Goal: Check status: Check status

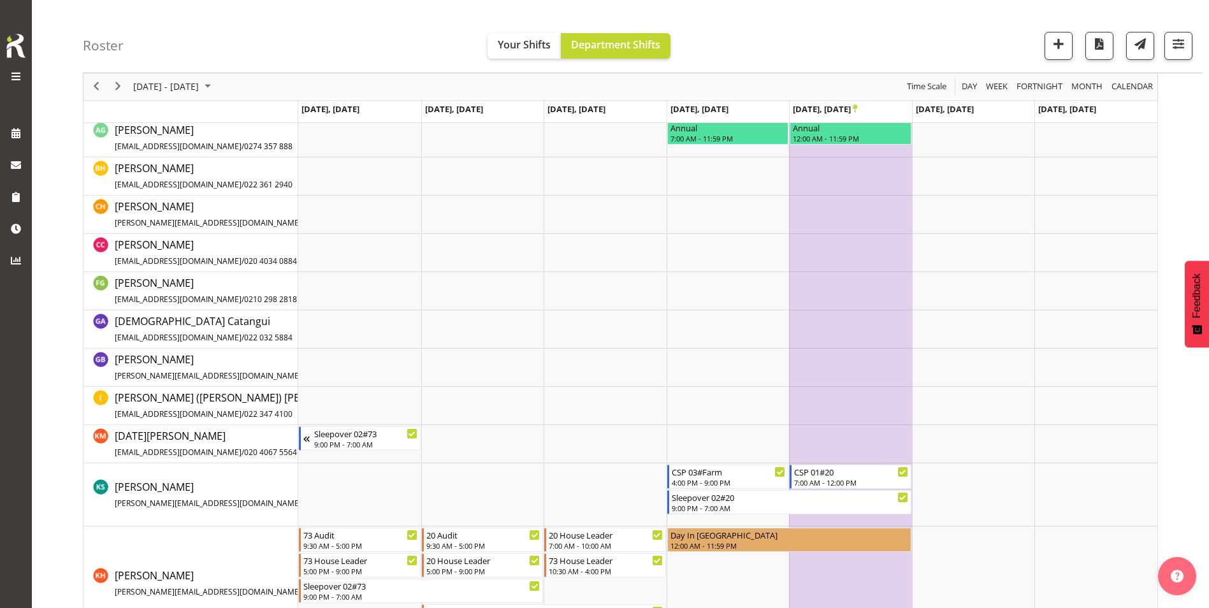
scroll to position [152, 0]
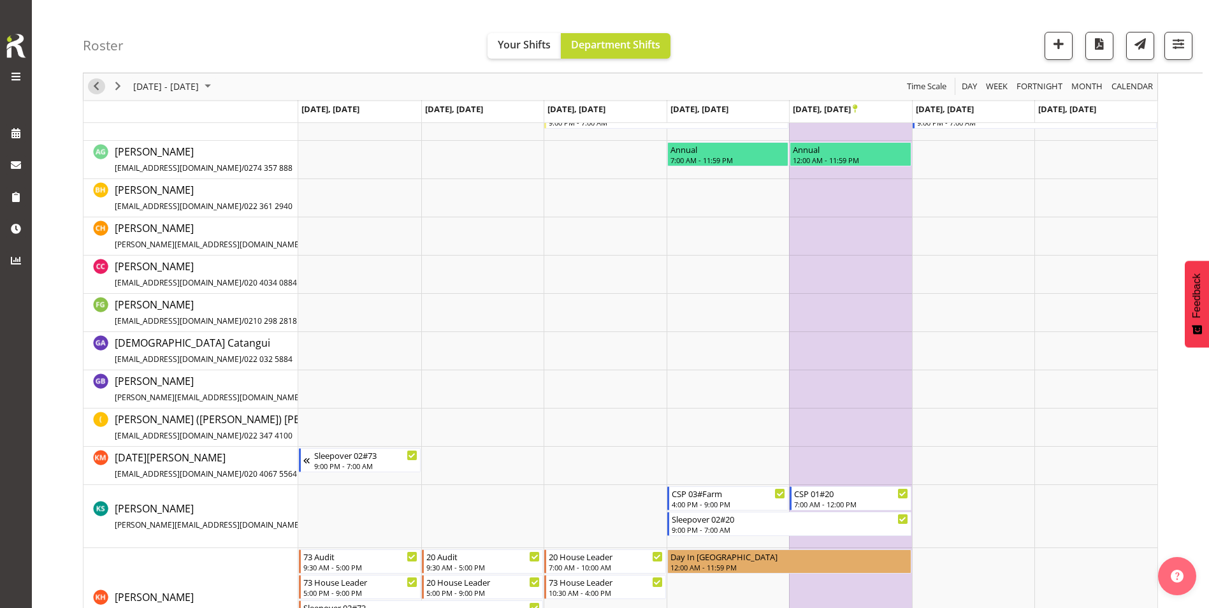
click at [99, 83] on span "Previous" at bounding box center [96, 87] width 15 height 16
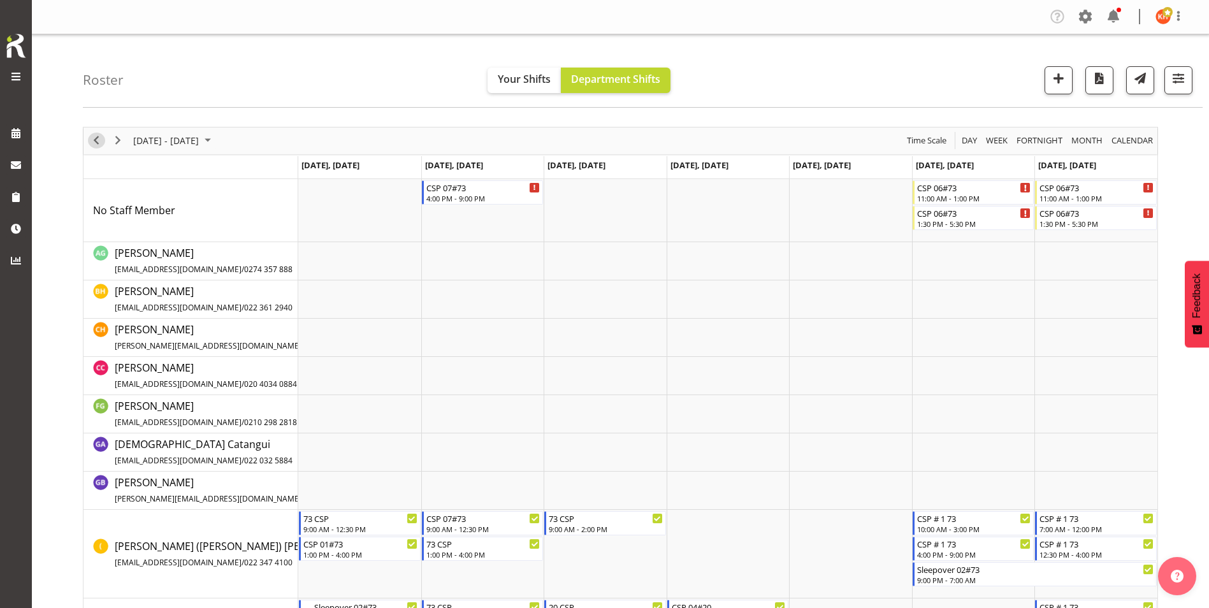
click at [98, 141] on span "Previous" at bounding box center [96, 141] width 15 height 16
click at [115, 141] on span "Next" at bounding box center [117, 141] width 15 height 16
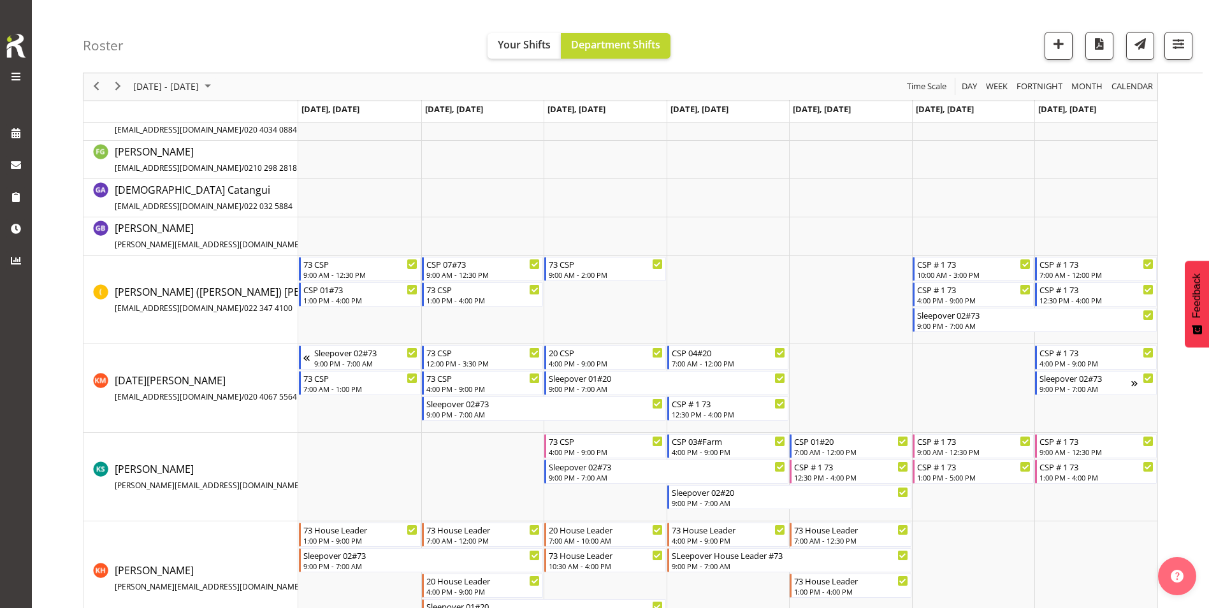
scroll to position [255, 0]
click at [120, 86] on span "Next" at bounding box center [117, 87] width 15 height 16
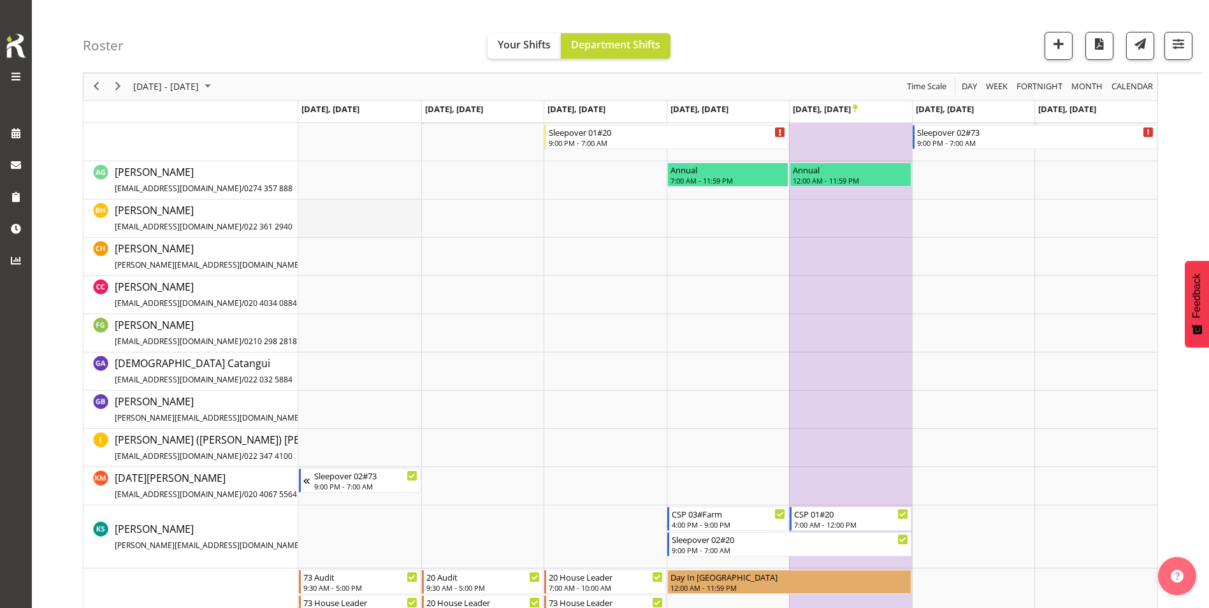
scroll to position [191, 0]
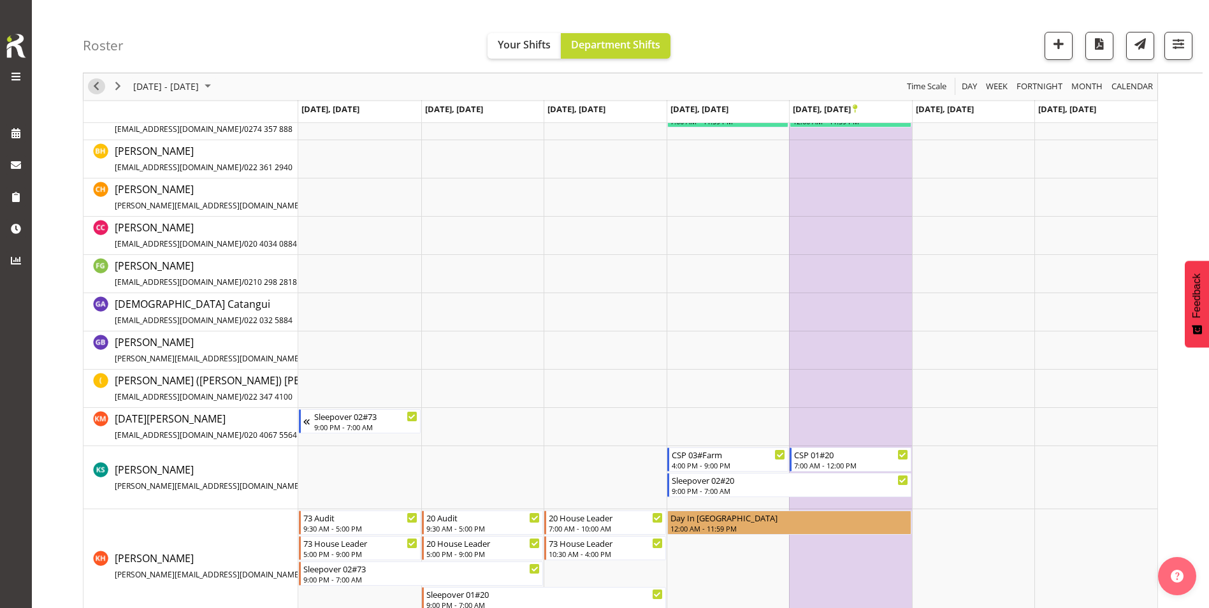
click at [99, 82] on span "Previous" at bounding box center [96, 87] width 15 height 16
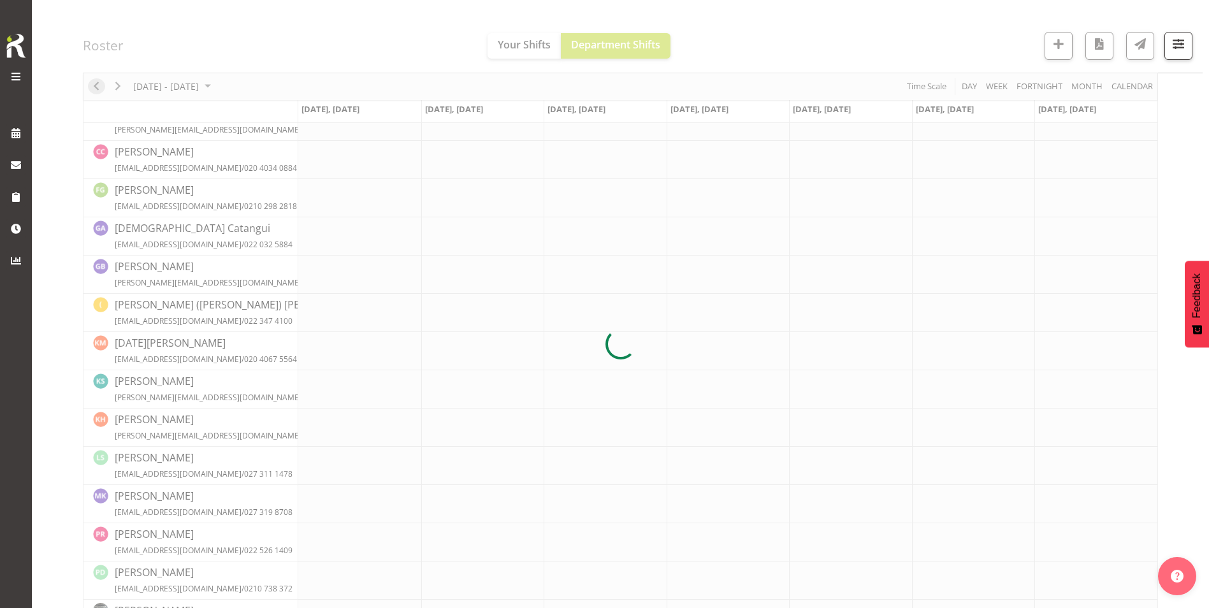
click at [99, 82] on div at bounding box center [620, 344] width 1075 height 817
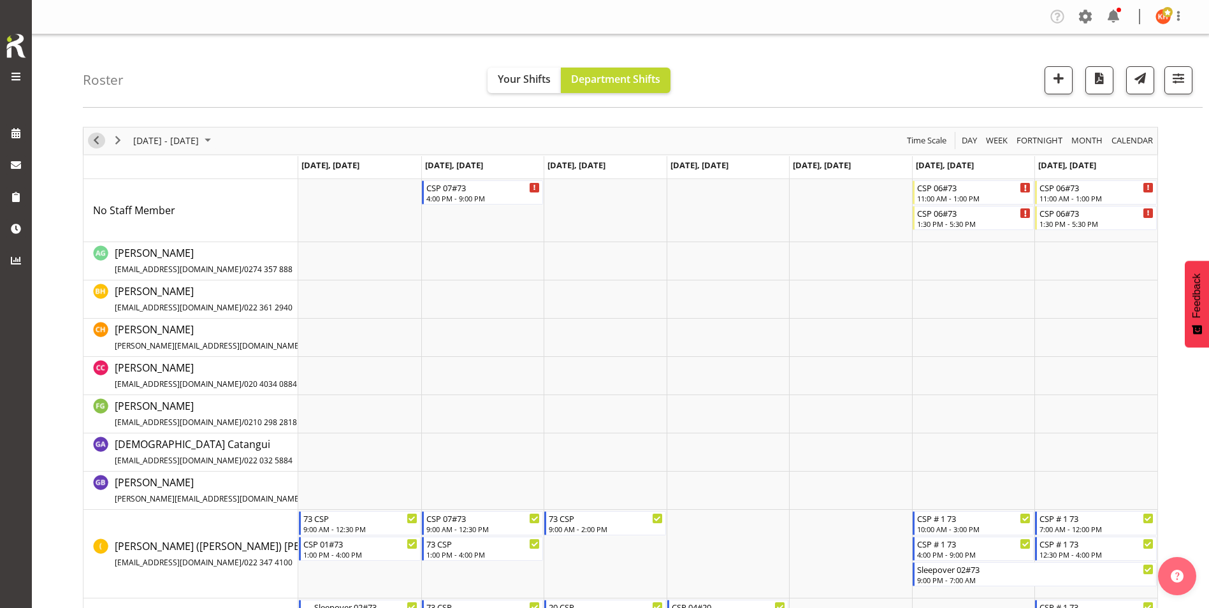
click at [94, 143] on span "Previous" at bounding box center [96, 141] width 15 height 16
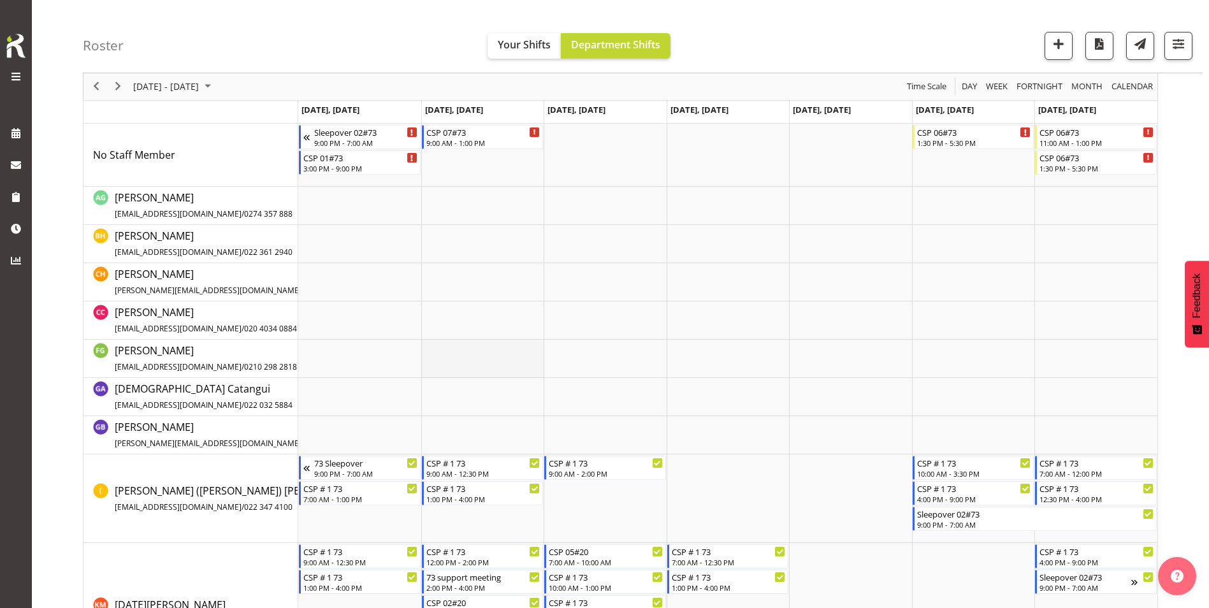
scroll to position [127, 0]
